Goal: Check status: Check status

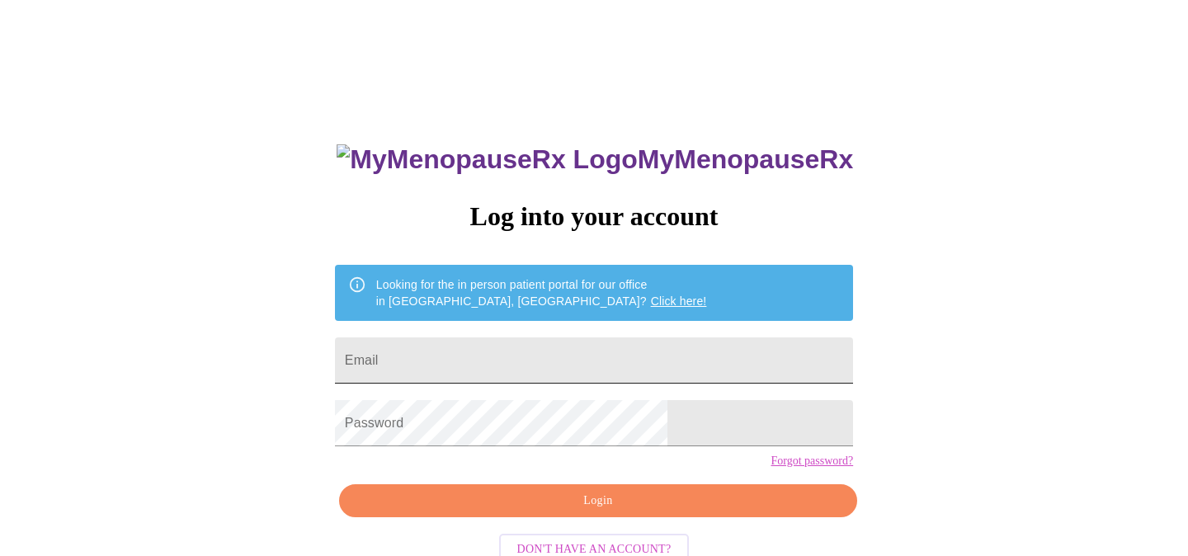
click at [583, 356] on input "Email" at bounding box center [594, 360] width 518 height 46
type input "[EMAIL_ADDRESS][DOMAIN_NAME]"
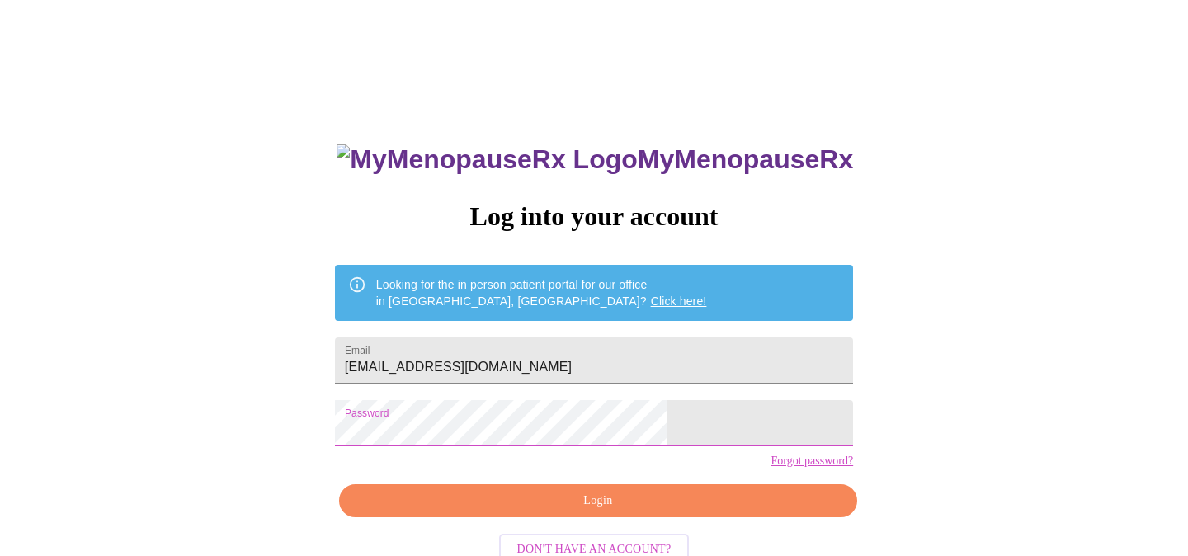
click at [597, 512] on span "Login" at bounding box center [598, 501] width 480 height 21
click at [586, 512] on span "Login" at bounding box center [598, 501] width 480 height 21
click at [602, 512] on span "Login" at bounding box center [598, 501] width 480 height 21
click at [563, 512] on span "Login" at bounding box center [598, 501] width 480 height 21
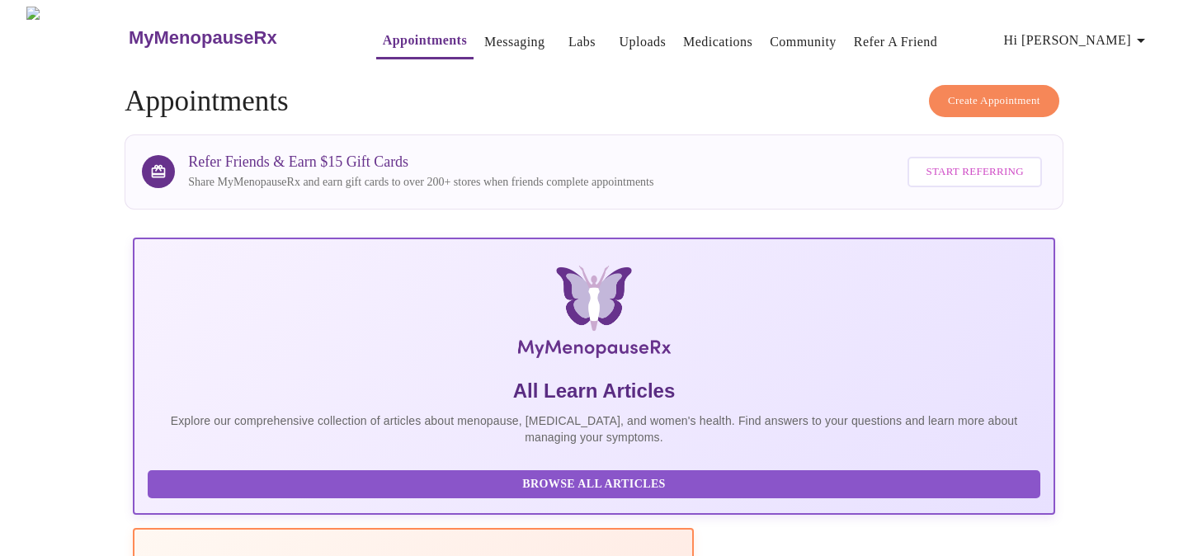
click at [568, 40] on link "Labs" at bounding box center [581, 42] width 27 height 23
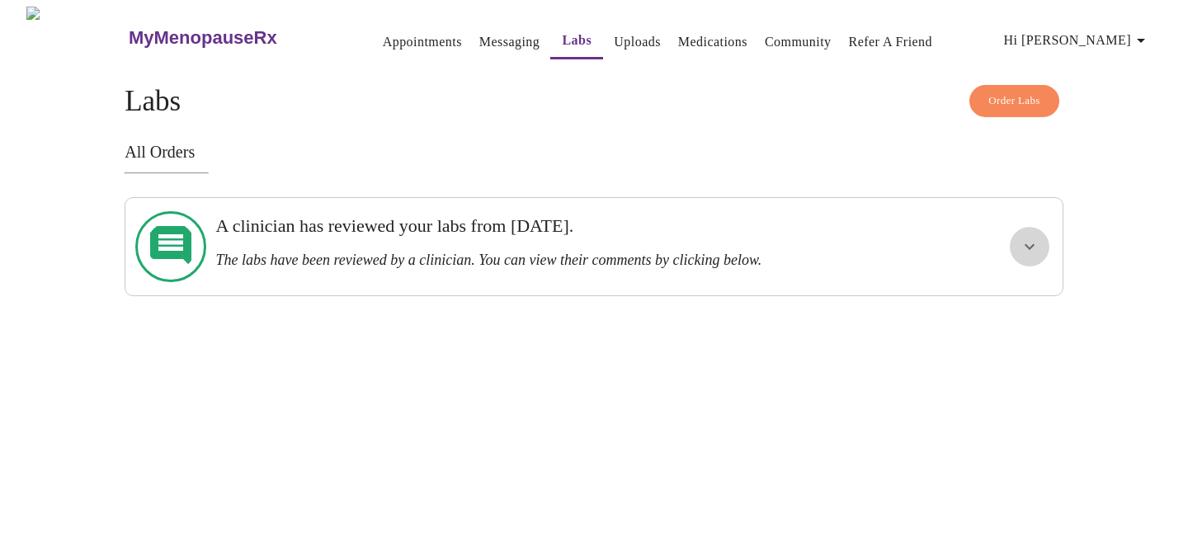
click at [1030, 240] on icon "show more" at bounding box center [1030, 247] width 20 height 20
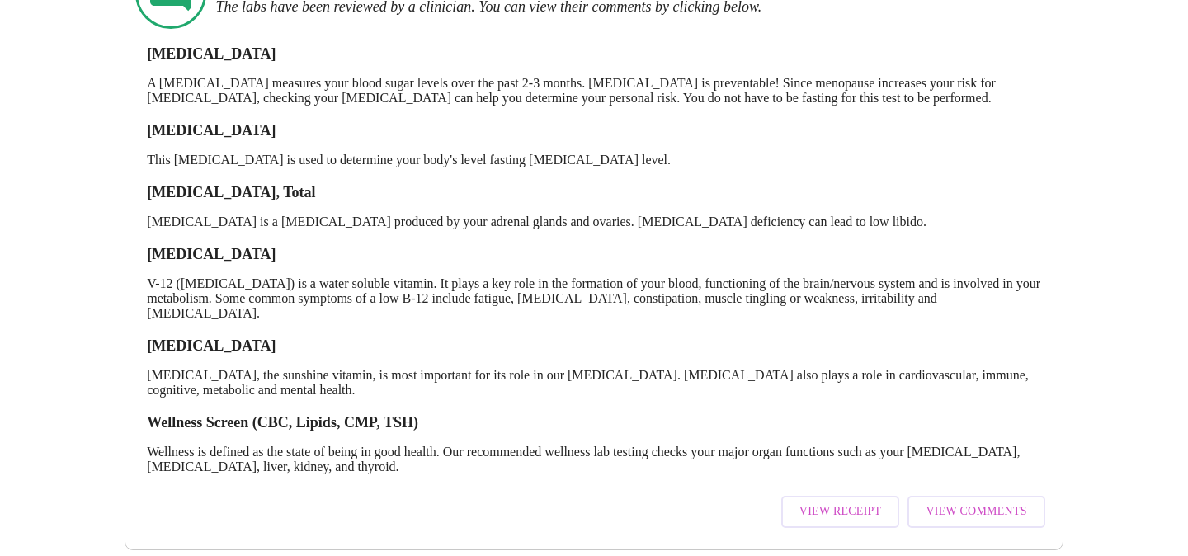
scroll to position [265, 0]
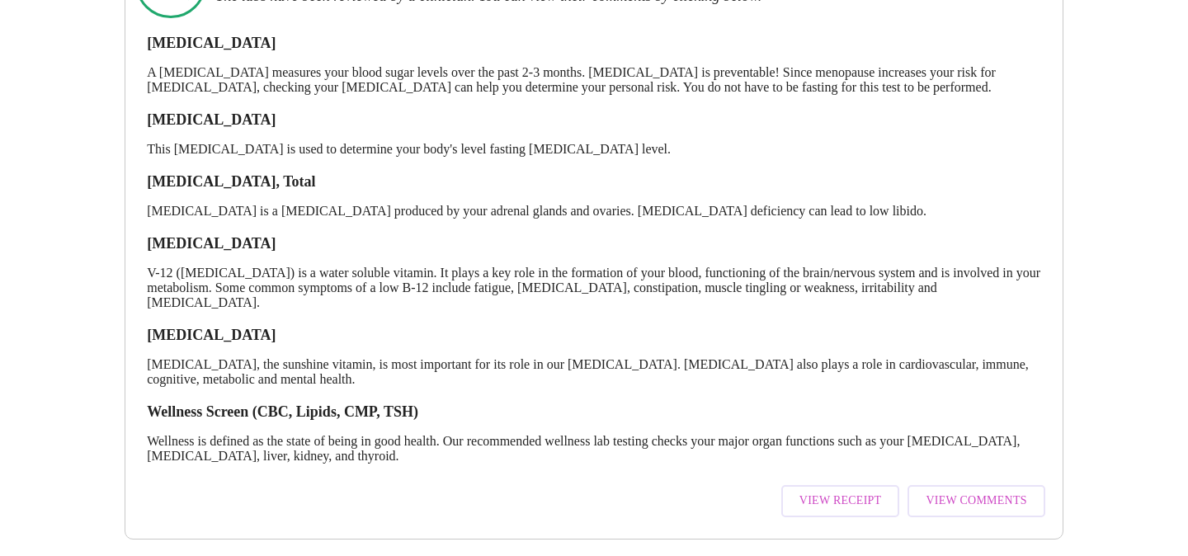
click at [955, 491] on span "View Comments" at bounding box center [976, 501] width 101 height 21
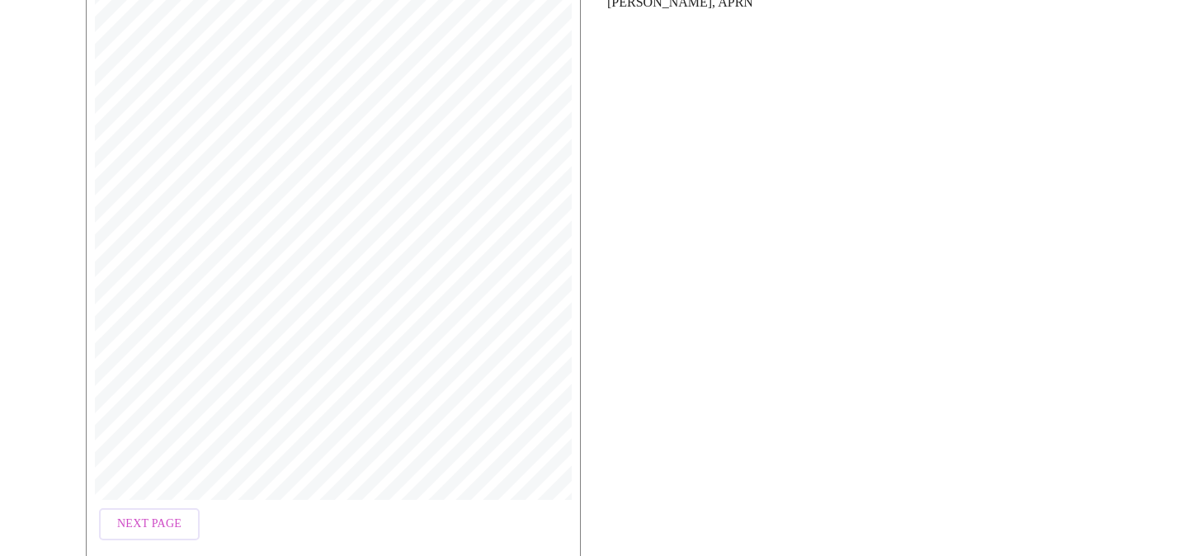
scroll to position [359, 0]
click at [157, 441] on span "Next Page" at bounding box center [149, 448] width 64 height 21
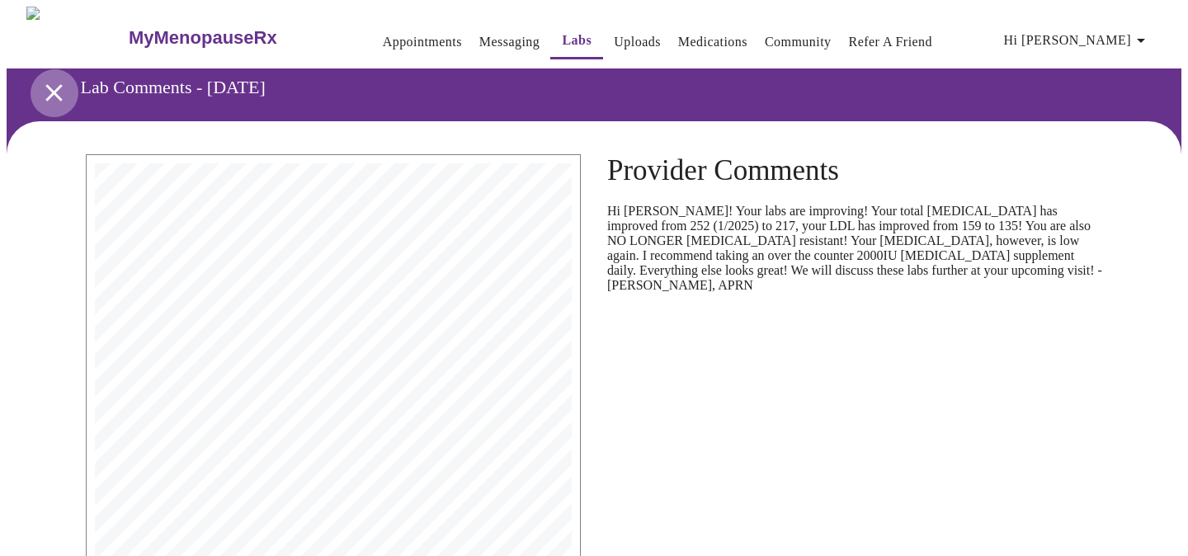
click at [48, 83] on icon "open drawer" at bounding box center [54, 92] width 29 height 29
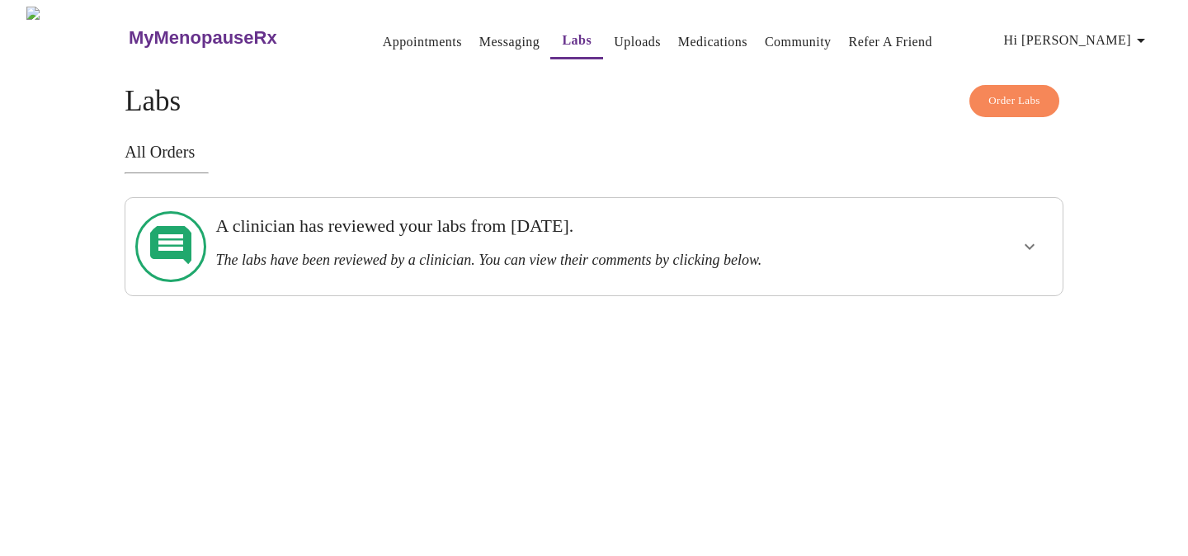
click at [383, 35] on link "Appointments" at bounding box center [422, 42] width 79 height 23
